Goal: Use online tool/utility: Utilize a website feature to perform a specific function

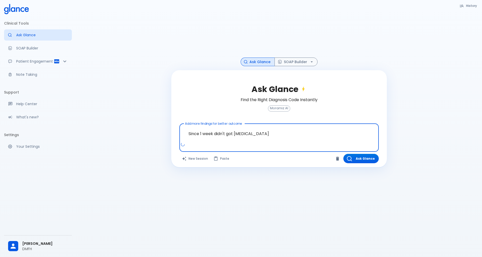
scroll to position [18, 0]
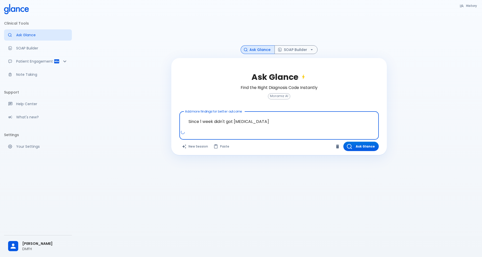
click at [236, 121] on textarea "Since 1 week didn't got [MEDICAL_DATA]" at bounding box center [279, 121] width 192 height 16
click at [267, 114] on textarea "Since 1 week didn't got [MEDICAL_DATA]" at bounding box center [279, 121] width 192 height 16
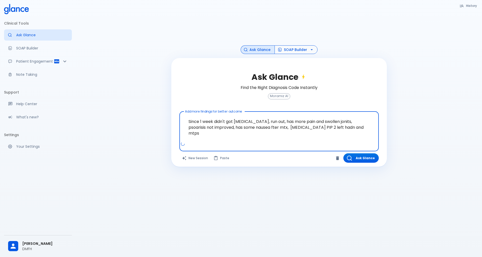
type textarea "Since 1 week didn't got [MEDICAL_DATA], run out, has more pain and swollen joni…"
click at [288, 45] on button "SOAP Builder" at bounding box center [296, 49] width 43 height 9
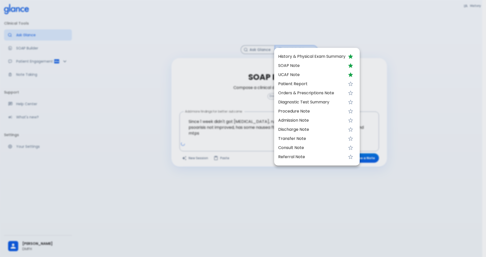
click at [303, 76] on span "UCAF Note" at bounding box center [311, 75] width 67 height 6
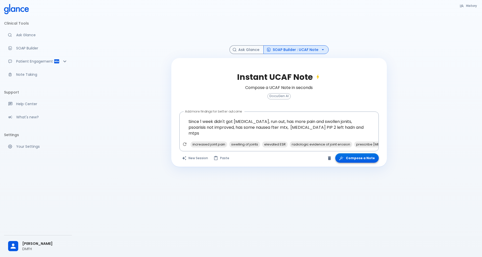
click at [344, 156] on icon "button" at bounding box center [341, 158] width 5 height 5
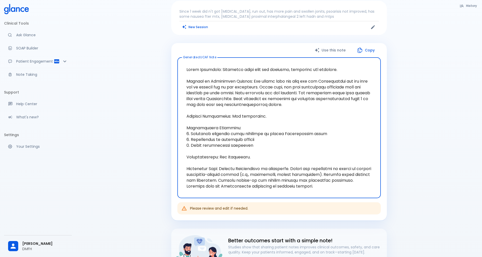
click at [248, 162] on textarea "Generated UCAF Note" at bounding box center [279, 128] width 197 height 132
drag, startPoint x: 238, startPoint y: 108, endPoint x: 249, endPoint y: 105, distance: 11.7
click at [238, 108] on textarea "Generated UCAF Note" at bounding box center [279, 128] width 197 height 132
click at [287, 105] on textarea "Generated UCAF Note" at bounding box center [279, 128] width 197 height 132
drag, startPoint x: 253, startPoint y: 135, endPoint x: 254, endPoint y: 138, distance: 2.6
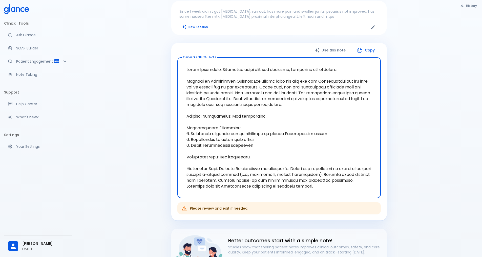
click at [253, 136] on textarea "Generated UCAF Note" at bounding box center [279, 128] width 197 height 132
drag, startPoint x: 250, startPoint y: 145, endPoint x: 203, endPoint y: 141, distance: 47.1
click at [203, 141] on textarea "Generated UCAF Note" at bounding box center [279, 128] width 197 height 132
click at [259, 146] on textarea "Generated UCAF Note" at bounding box center [279, 128] width 197 height 132
drag, startPoint x: 254, startPoint y: 145, endPoint x: 186, endPoint y: 67, distance: 102.9
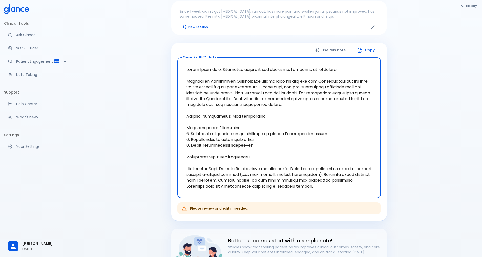
click at [186, 67] on textarea "Generated UCAF Note" at bounding box center [279, 128] width 197 height 132
